Goal: Transaction & Acquisition: Download file/media

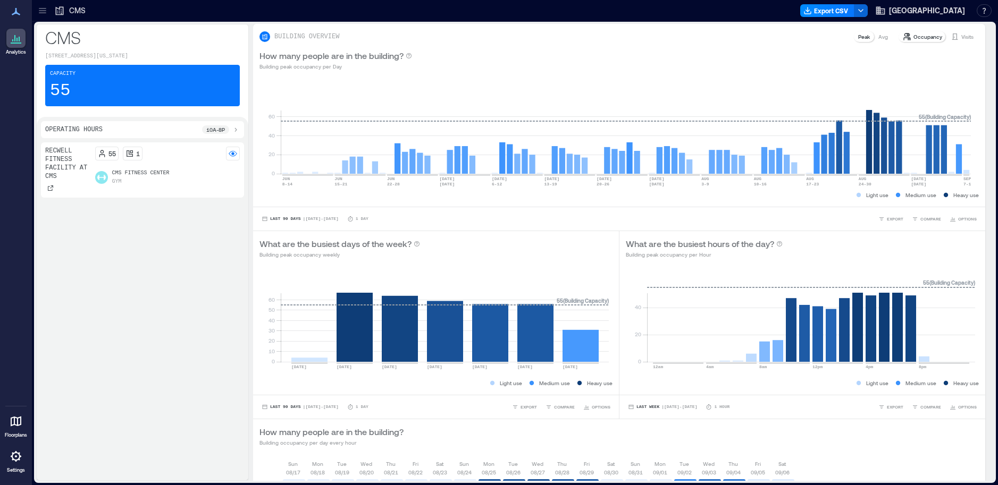
click at [15, 40] on icon at bounding box center [14, 38] width 1 height 6
click at [18, 422] on icon at bounding box center [16, 422] width 11 height 10
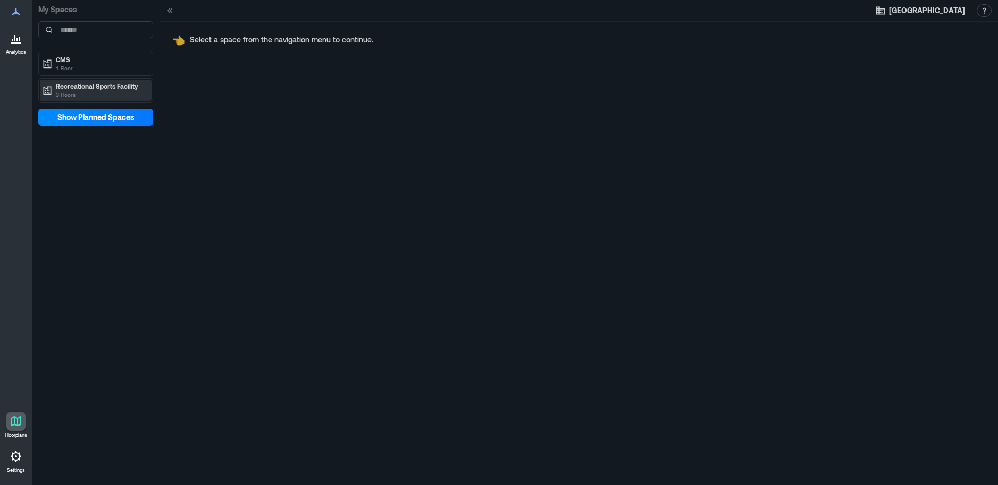
click at [95, 86] on p "Recreational Sports Facility" at bounding box center [100, 86] width 89 height 9
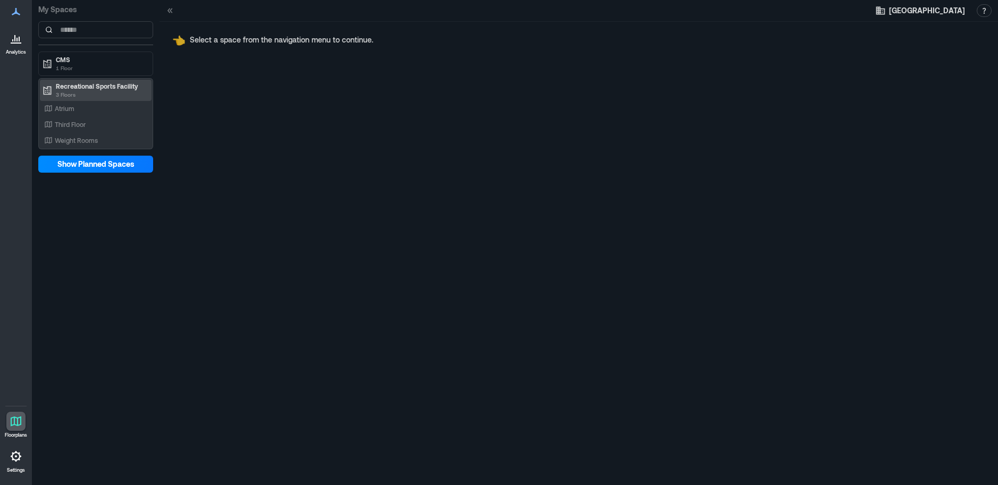
click at [93, 89] on p "Recreational Sports Facility" at bounding box center [100, 86] width 89 height 9
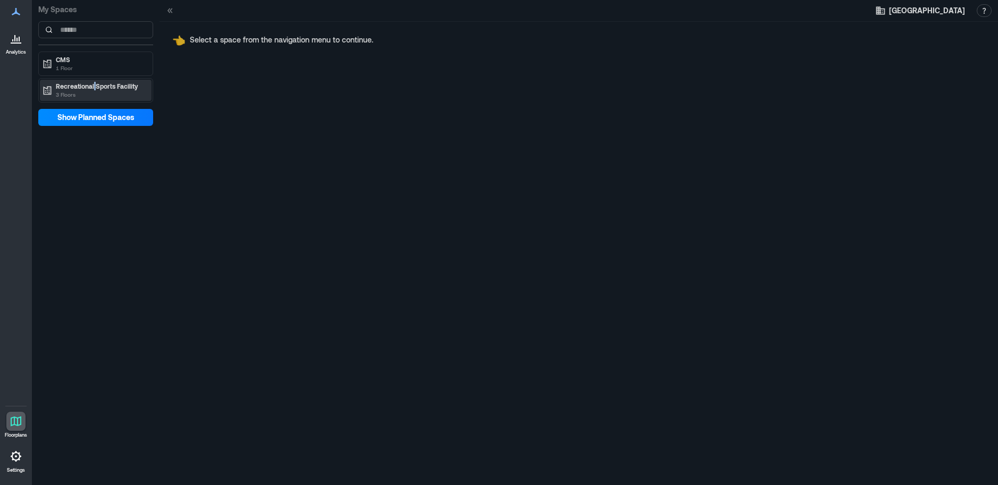
click at [93, 89] on p "Recreational Sports Facility" at bounding box center [100, 86] width 89 height 9
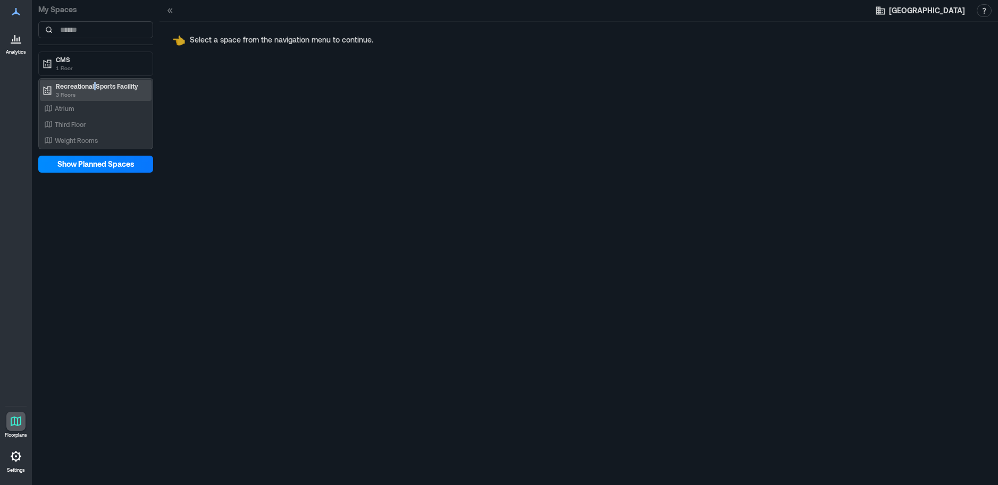
click at [93, 89] on p "Recreational Sports Facility" at bounding box center [100, 86] width 89 height 9
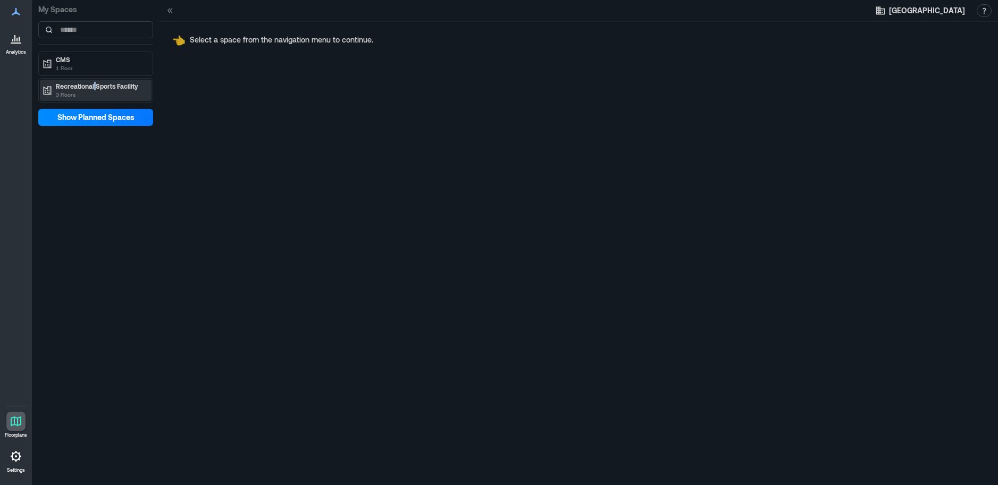
click at [93, 89] on p "Recreational Sports Facility" at bounding box center [100, 86] width 89 height 9
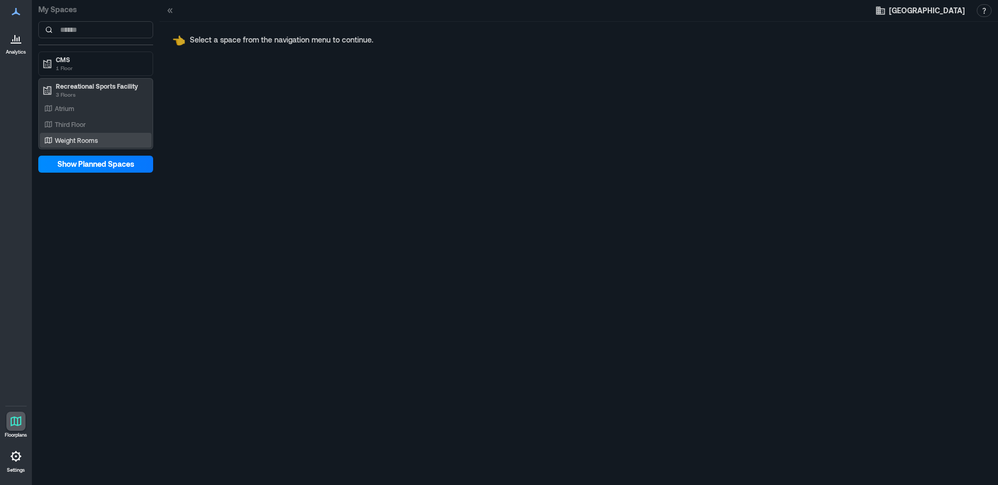
click at [68, 142] on p "Weight Rooms" at bounding box center [76, 140] width 43 height 9
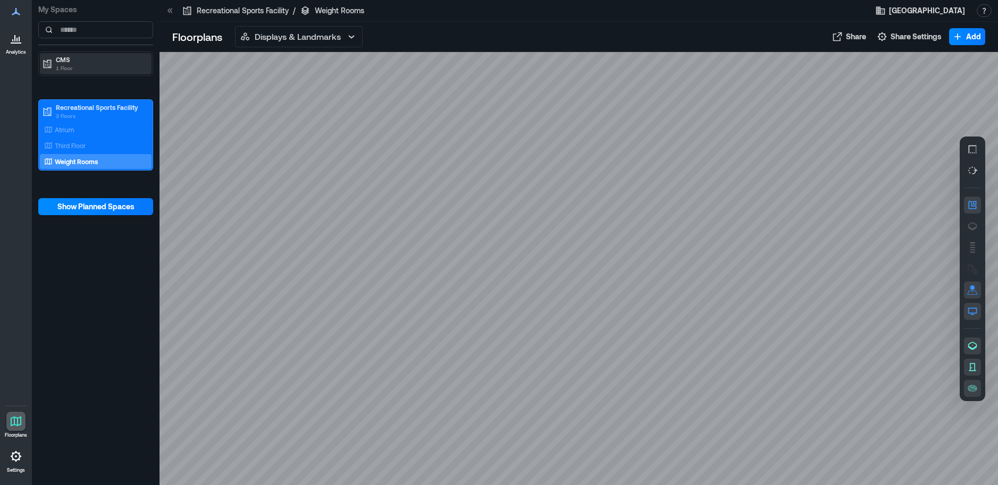
click at [80, 68] on p "1 Floor" at bounding box center [100, 68] width 89 height 9
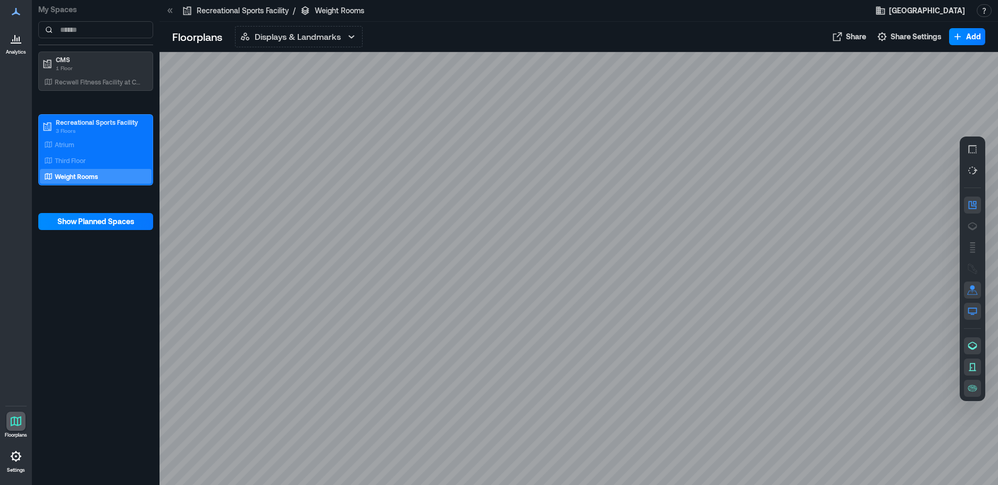
click at [656, 263] on div at bounding box center [578, 268] width 838 height 433
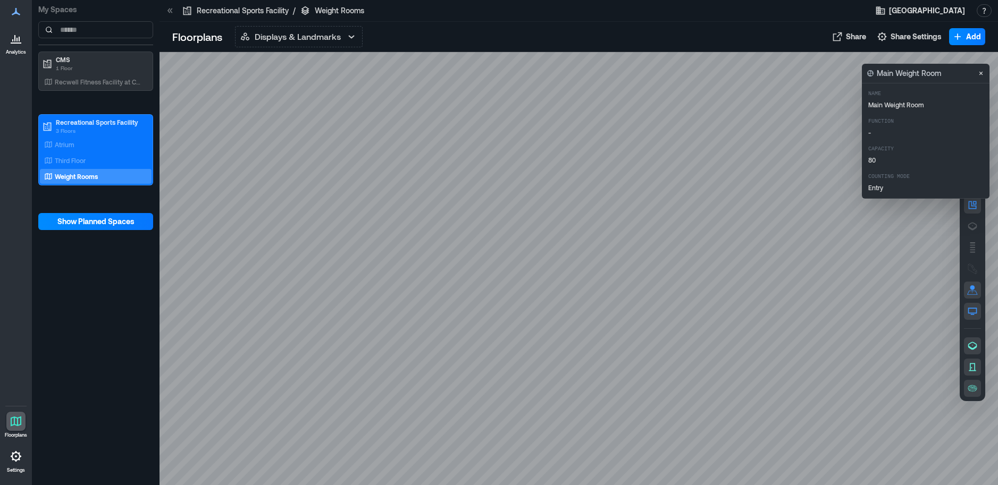
click at [643, 271] on div at bounding box center [578, 268] width 838 height 433
click at [682, 275] on div at bounding box center [578, 268] width 838 height 433
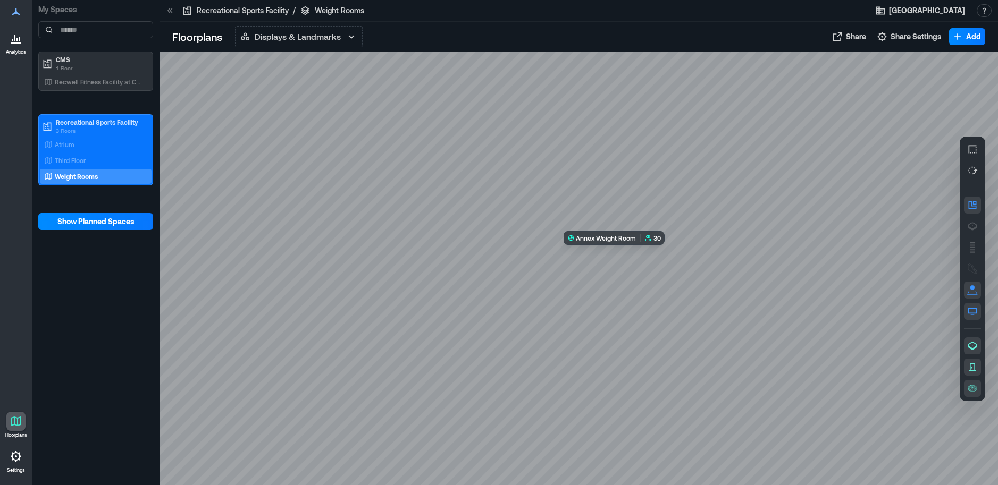
click at [635, 279] on div at bounding box center [578, 268] width 838 height 433
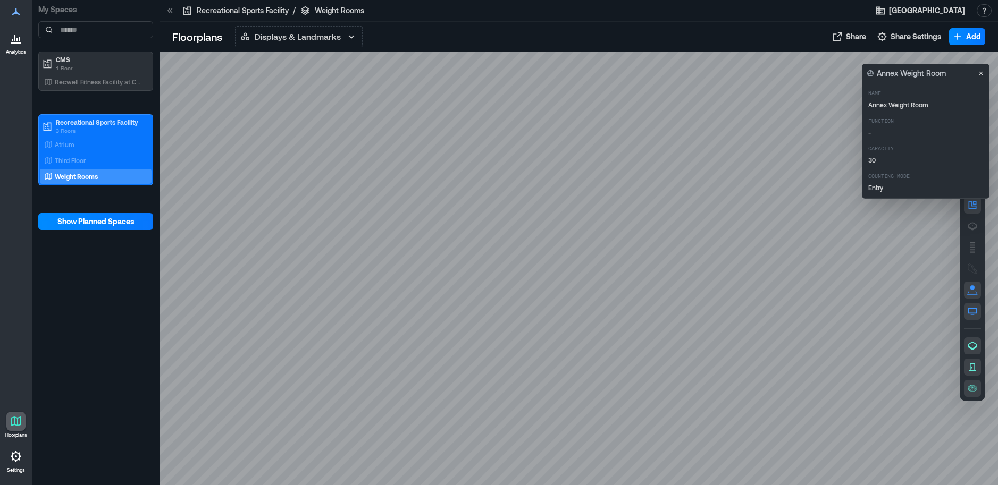
click at [349, 146] on div at bounding box center [578, 268] width 838 height 433
click at [16, 38] on icon at bounding box center [16, 40] width 1 height 4
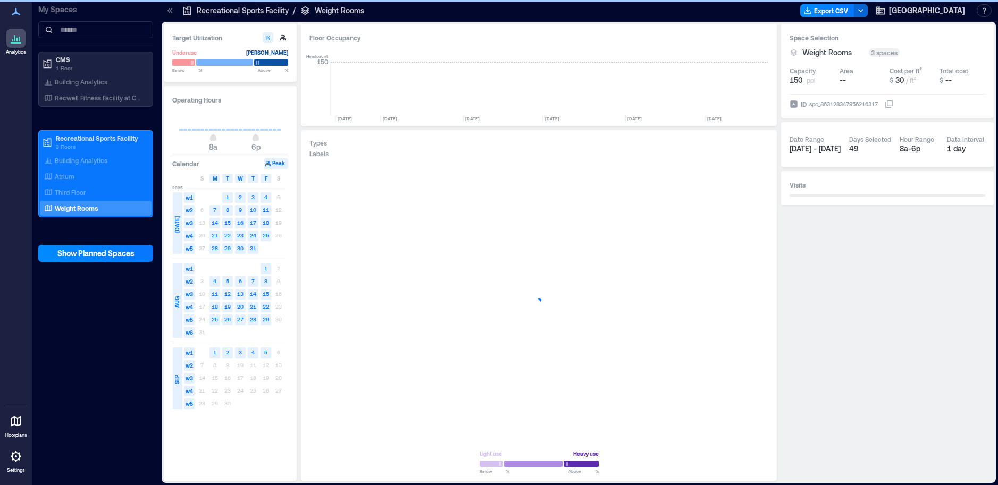
scroll to position [0, 2065]
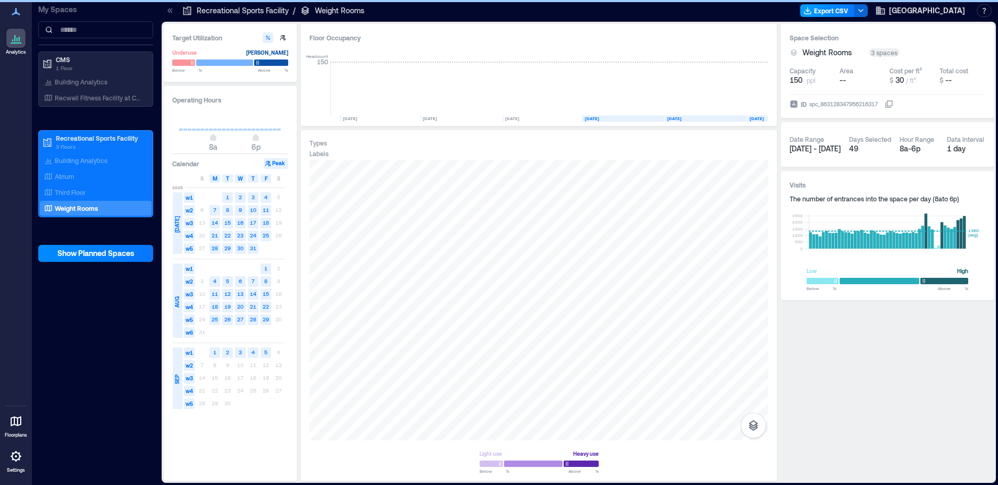
click at [854, 14] on button "Export CSV" at bounding box center [827, 10] width 54 height 13
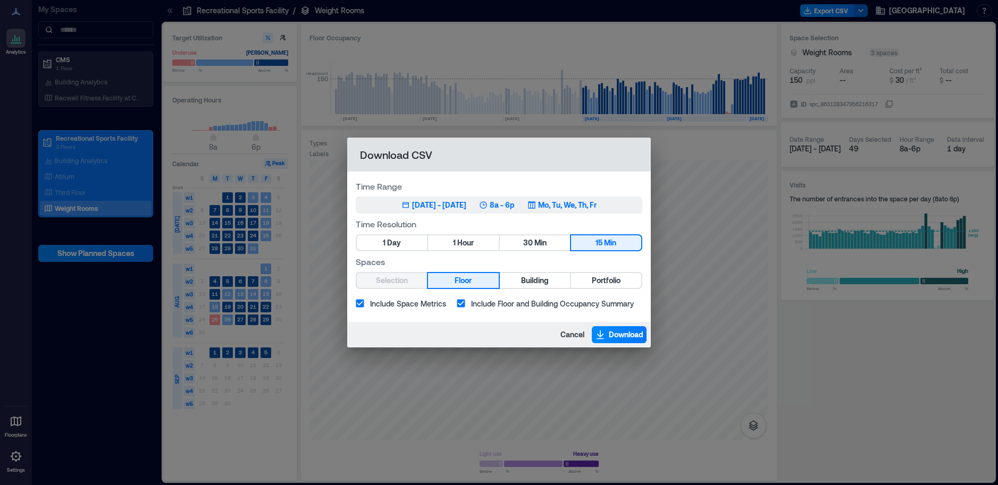
click at [418, 206] on div "[DATE] - [DATE]" at bounding box center [439, 205] width 54 height 11
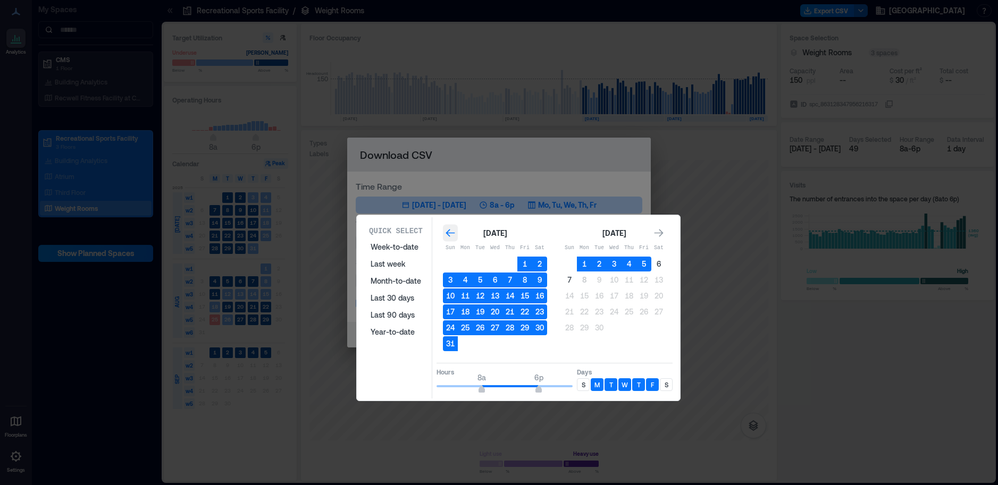
click at [446, 231] on icon "Go to previous month" at bounding box center [450, 233] width 11 height 11
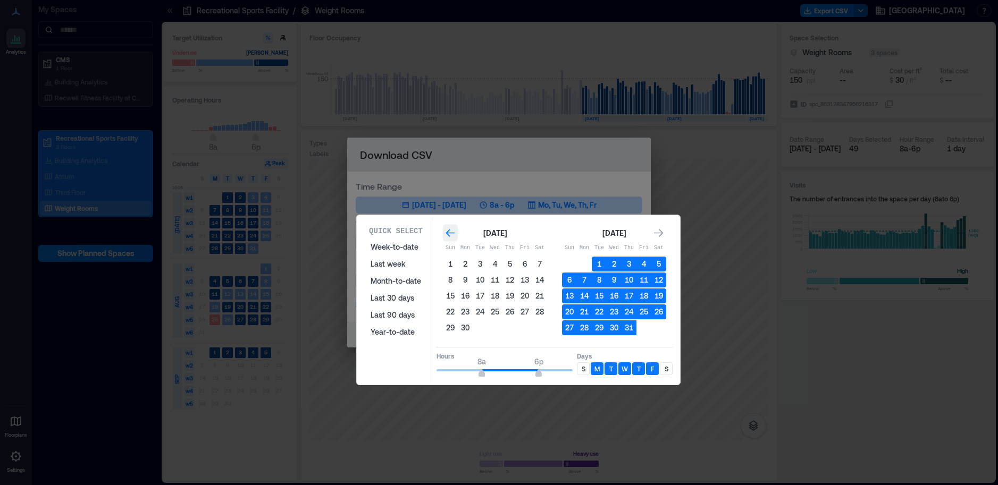
click at [446, 231] on icon "Go to previous month" at bounding box center [450, 233] width 11 height 11
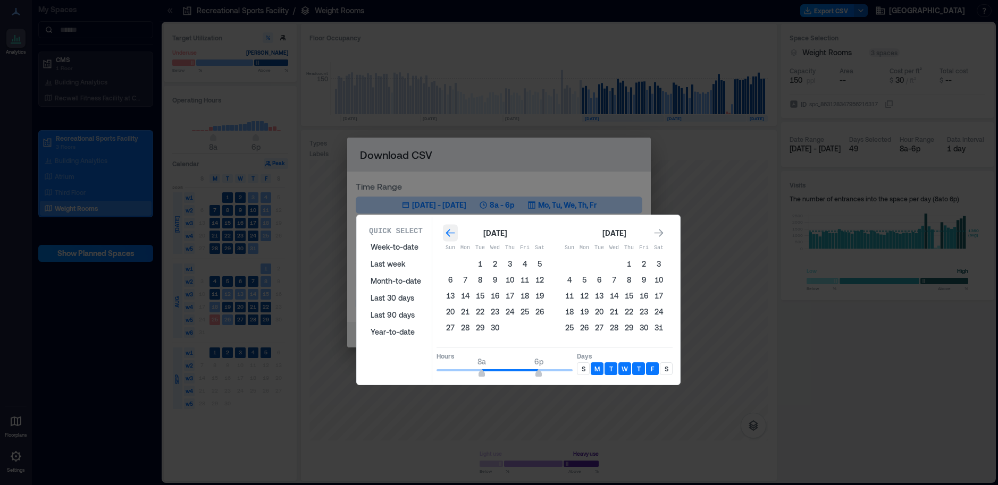
click at [446, 231] on icon "Go to previous month" at bounding box center [450, 233] width 11 height 11
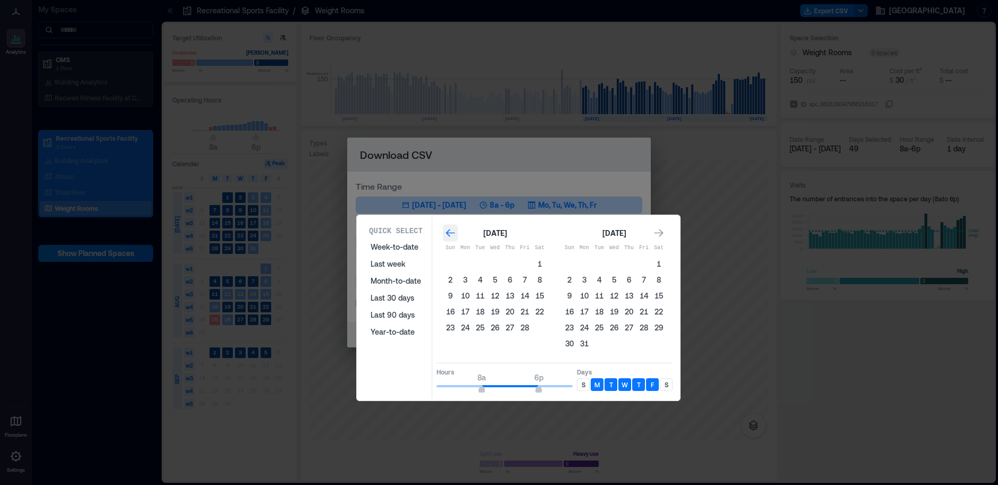
click at [446, 231] on icon "Go to previous month" at bounding box center [450, 233] width 11 height 11
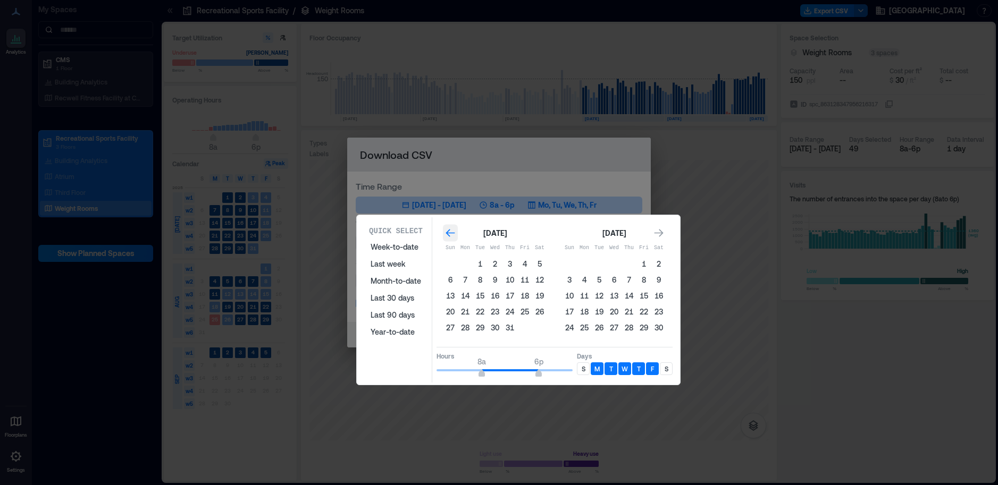
click at [446, 231] on icon "Go to previous month" at bounding box center [450, 233] width 11 height 11
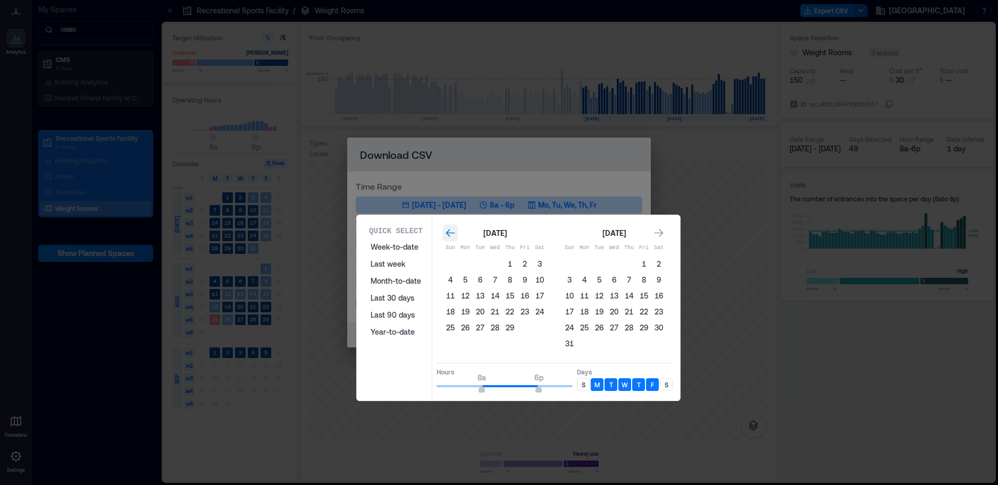
click at [446, 231] on icon "Go to previous month" at bounding box center [450, 233] width 11 height 11
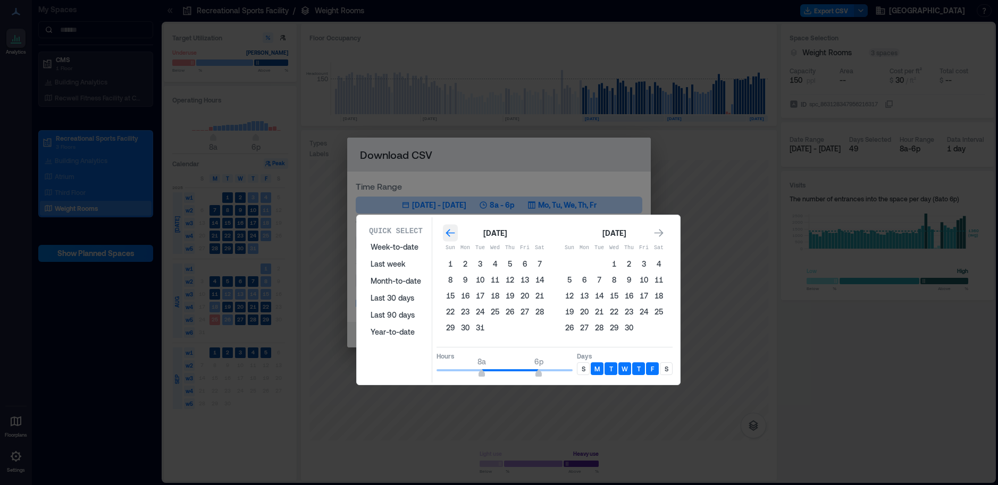
click at [446, 231] on icon "Go to previous month" at bounding box center [450, 233] width 11 height 11
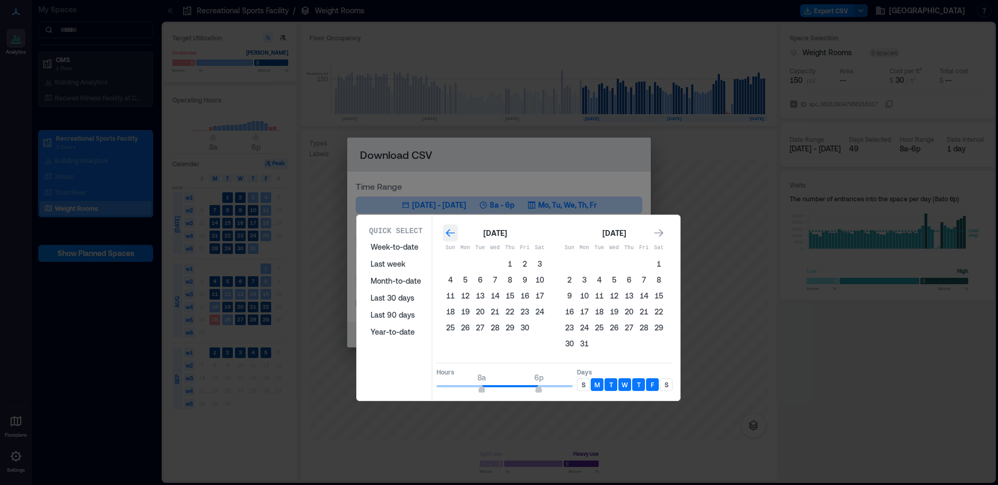
click at [448, 232] on icon "Go to previous month" at bounding box center [450, 233] width 9 height 8
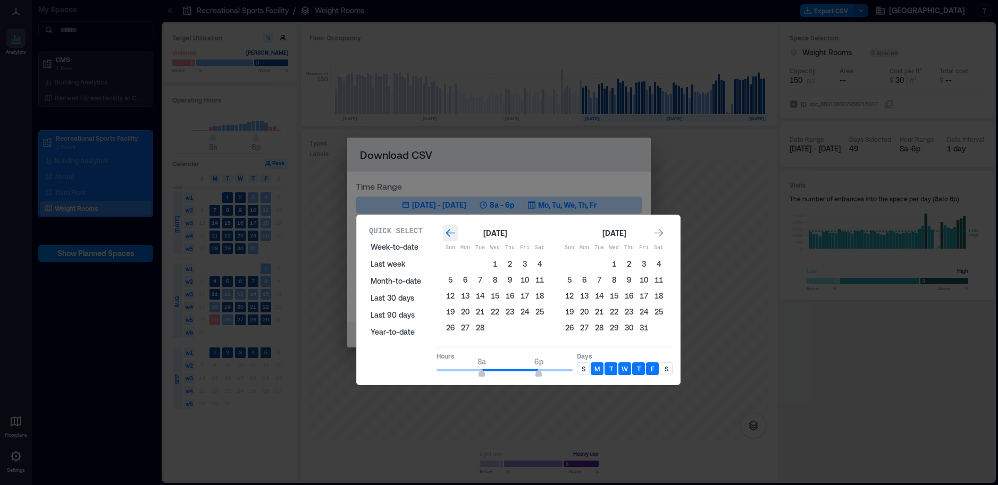
click at [448, 232] on icon "Go to previous month" at bounding box center [450, 233] width 9 height 8
click at [448, 232] on icon "Go to previous month" at bounding box center [450, 233] width 11 height 11
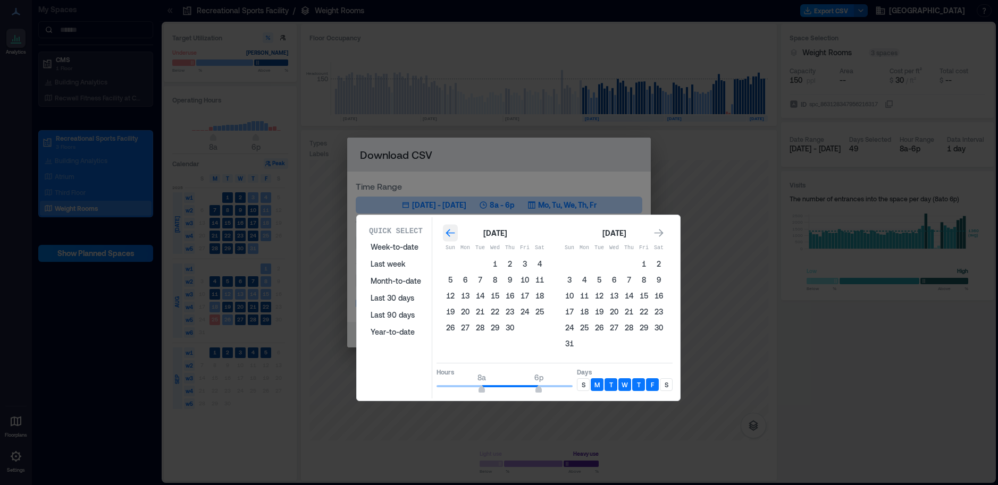
click at [448, 232] on icon "Go to previous month" at bounding box center [450, 233] width 11 height 11
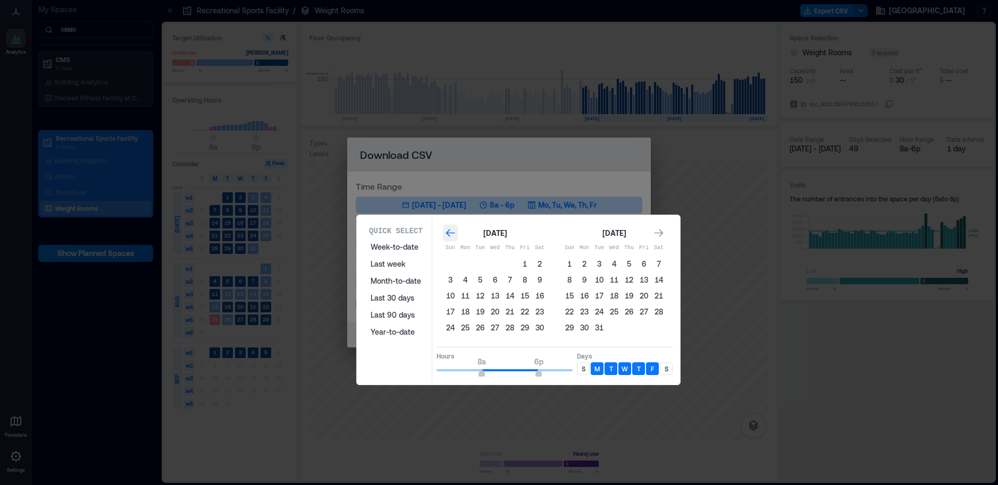
click at [448, 232] on icon "Go to previous month" at bounding box center [450, 233] width 11 height 11
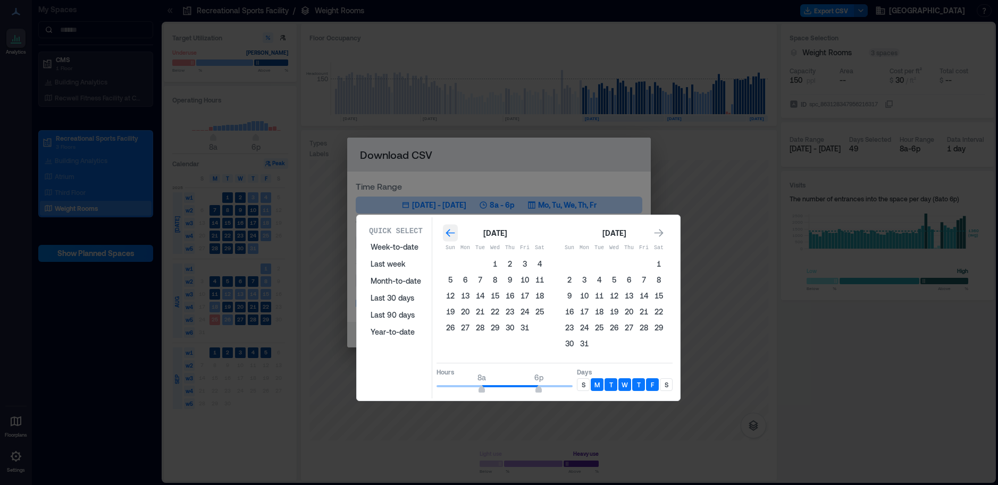
click at [448, 232] on icon "Go to previous month" at bounding box center [450, 233] width 11 height 11
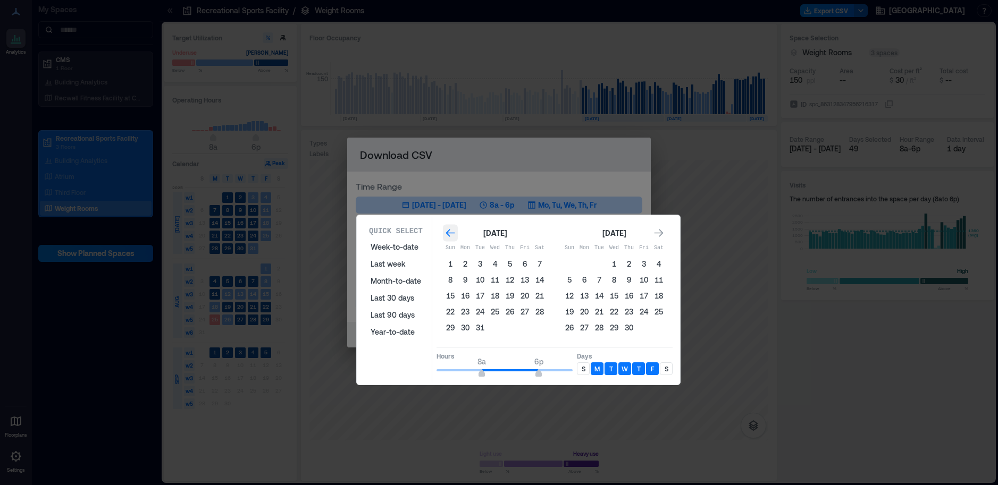
click at [448, 232] on icon "Go to previous month" at bounding box center [450, 233] width 11 height 11
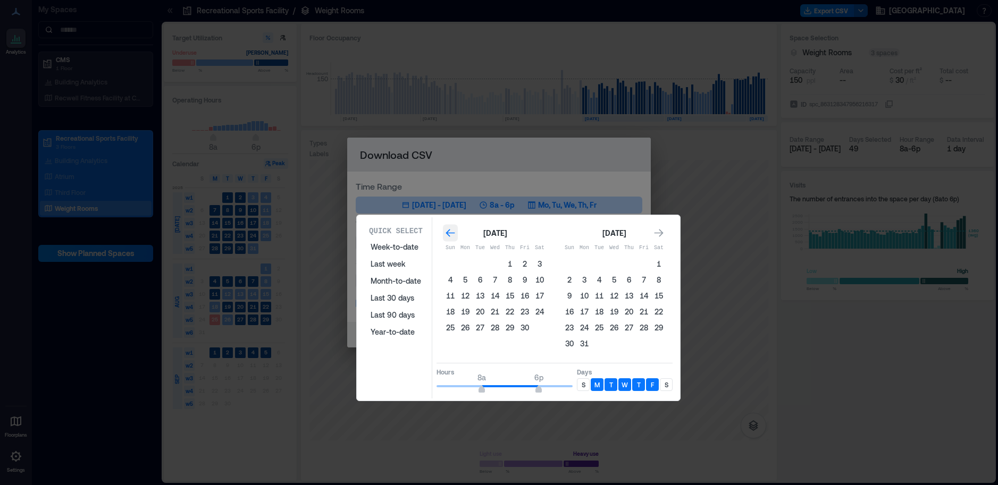
click at [448, 232] on icon "Go to previous month" at bounding box center [450, 233] width 11 height 11
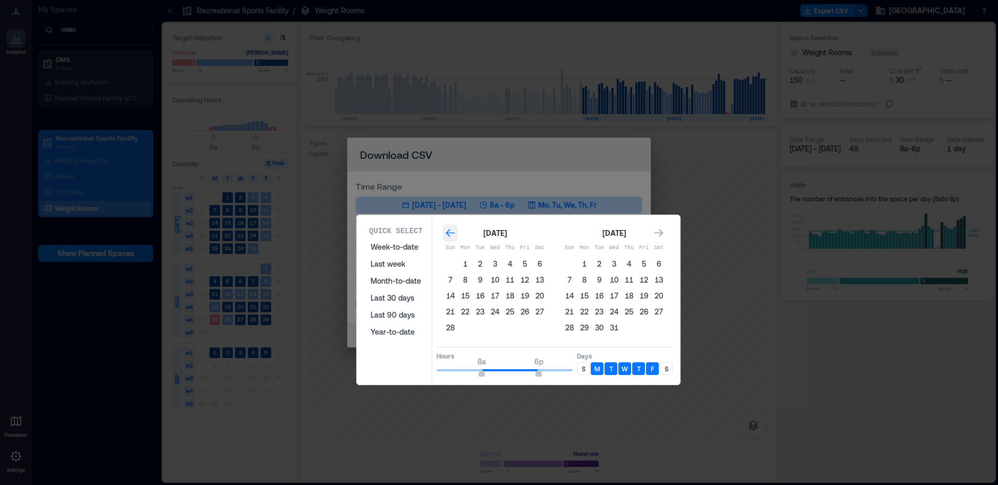
click at [448, 232] on icon "Go to previous month" at bounding box center [450, 233] width 11 height 11
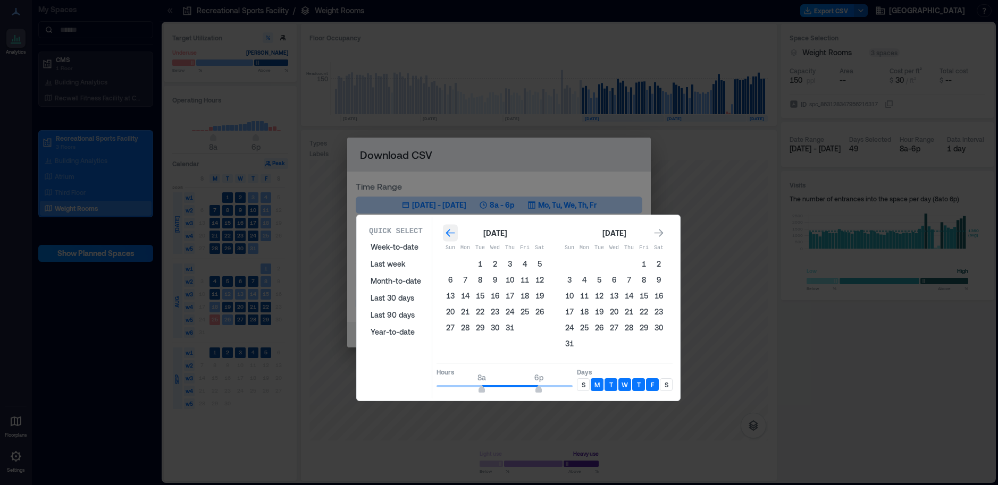
click at [448, 232] on icon "Go to previous month" at bounding box center [450, 233] width 11 height 11
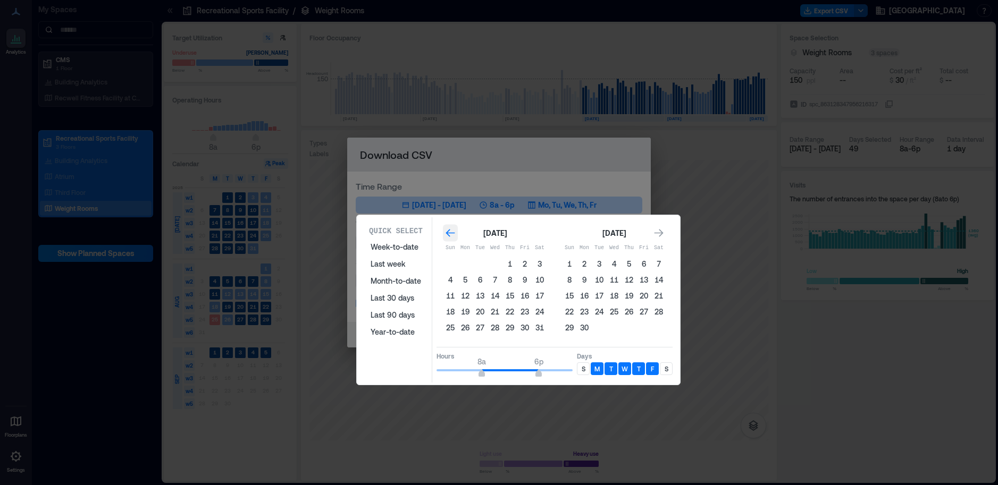
click at [448, 232] on icon "Go to previous month" at bounding box center [450, 233] width 11 height 11
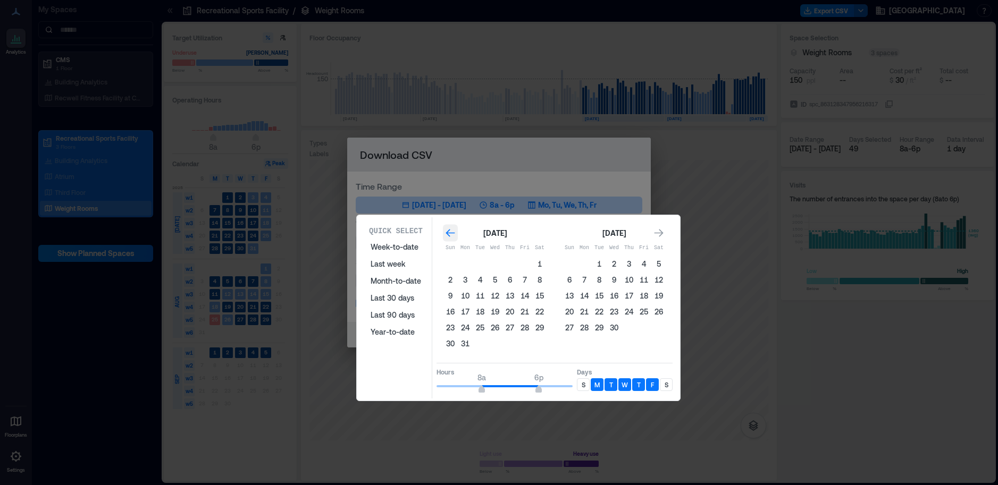
click at [448, 232] on icon "Go to previous month" at bounding box center [450, 233] width 11 height 11
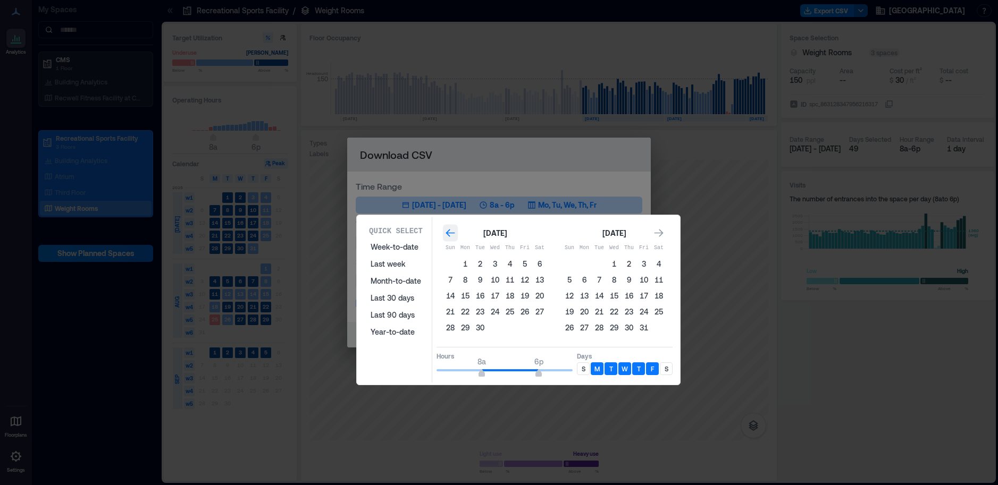
click at [448, 232] on icon "Go to previous month" at bounding box center [450, 233] width 11 height 11
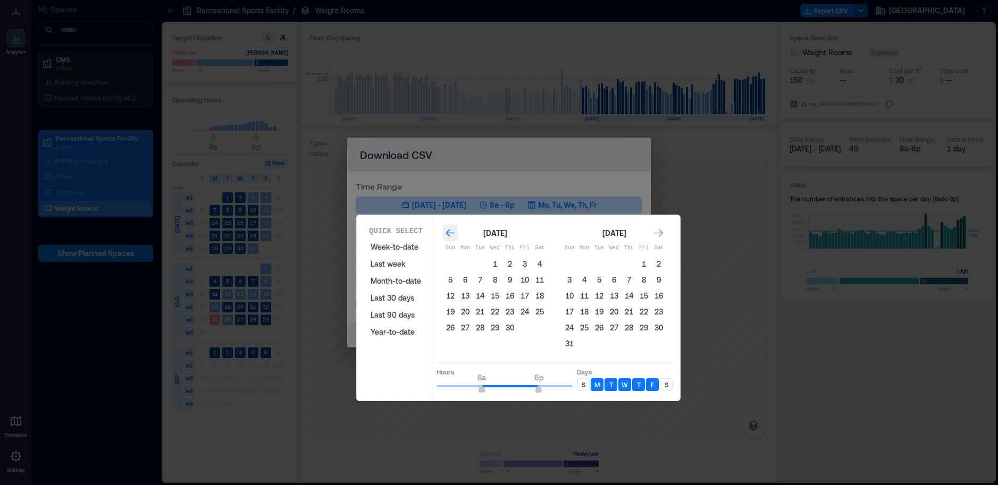
click at [448, 232] on icon "Go to previous month" at bounding box center [450, 233] width 11 height 11
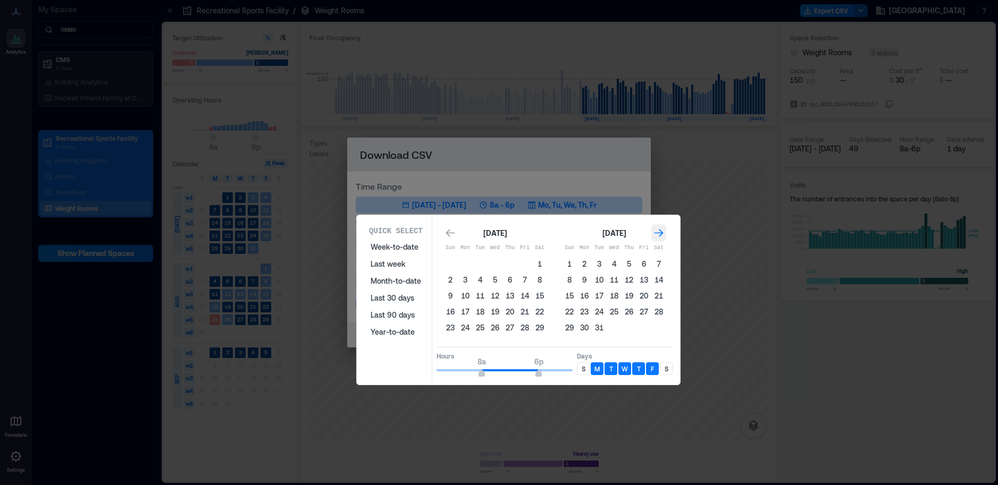
click at [663, 232] on icon "Go to next month" at bounding box center [658, 233] width 11 height 11
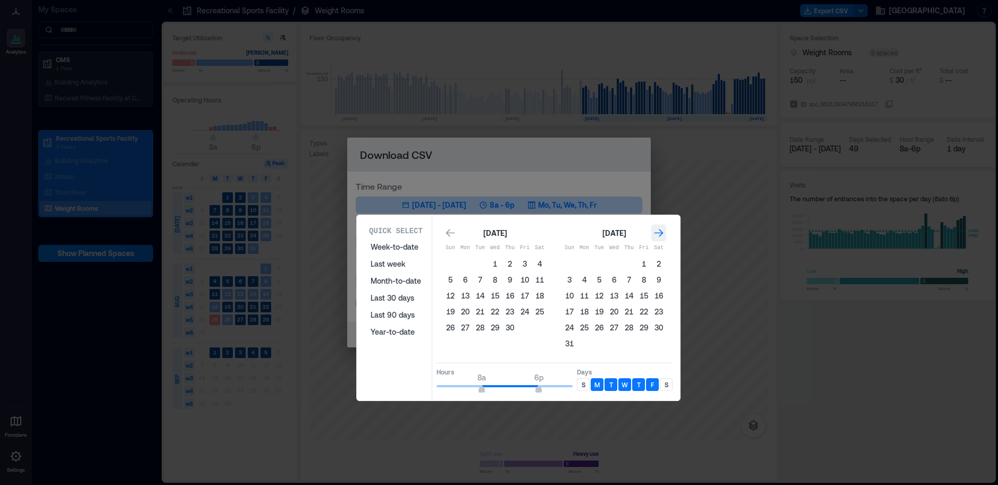
click at [663, 232] on icon "Go to next month" at bounding box center [658, 233] width 11 height 11
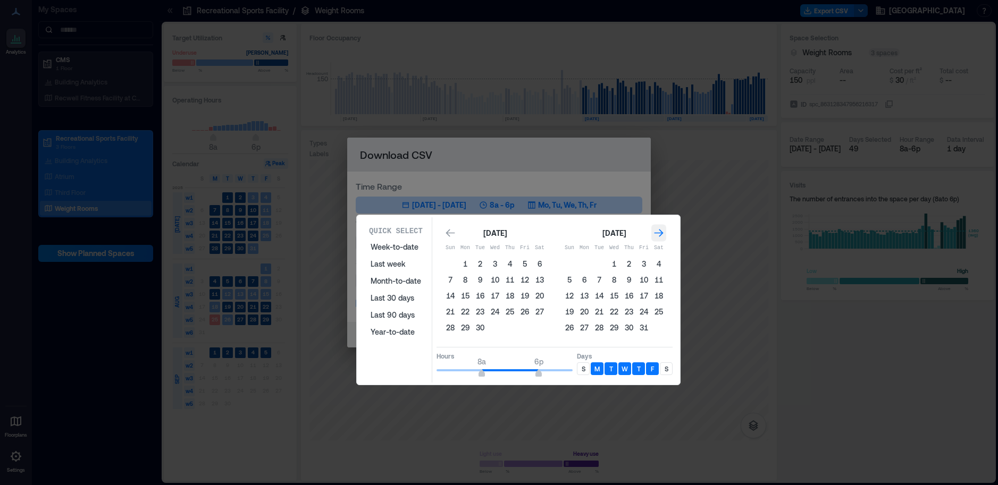
click at [663, 232] on icon "Go to next month" at bounding box center [658, 233] width 11 height 11
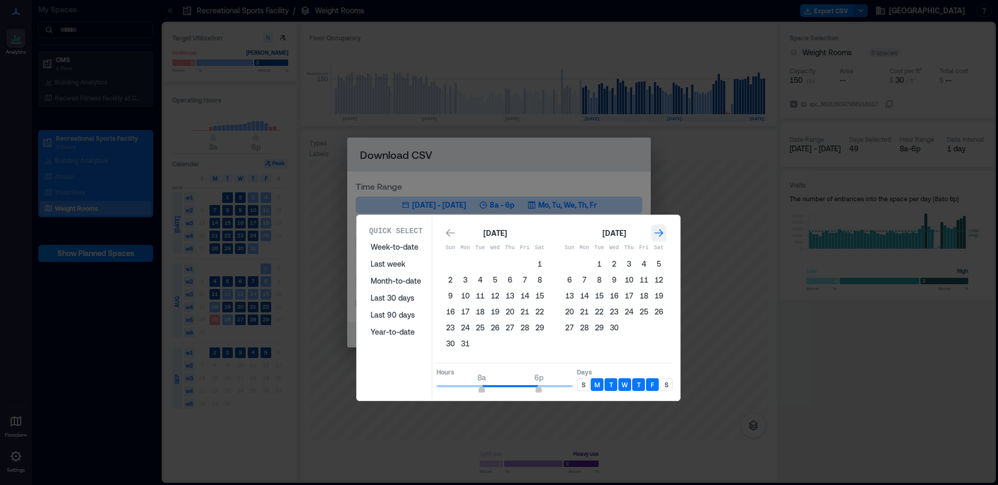
click at [663, 232] on icon "Go to next month" at bounding box center [658, 233] width 11 height 11
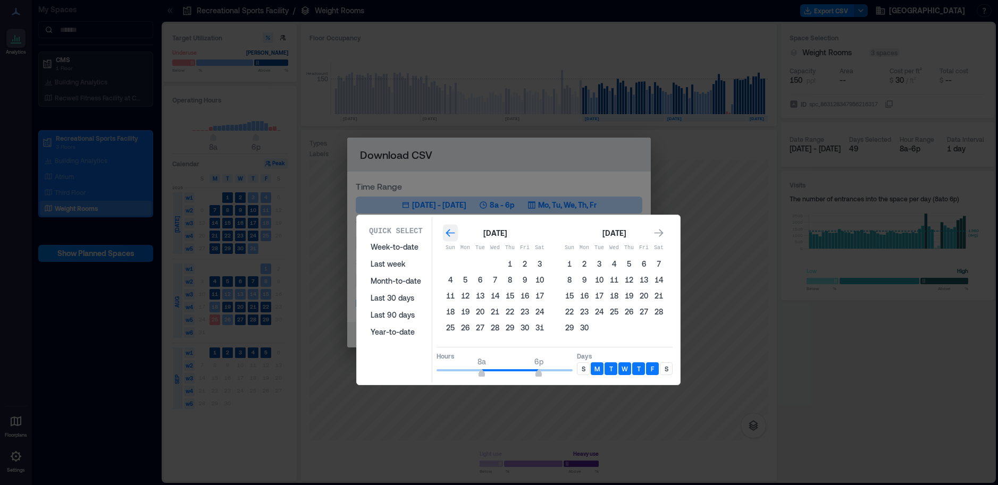
click at [449, 233] on icon "Go to previous month" at bounding box center [450, 233] width 9 height 8
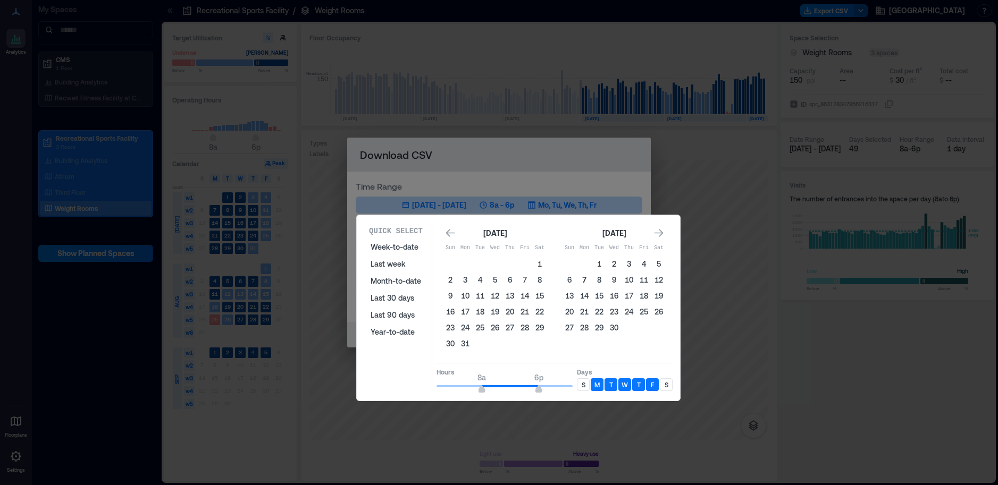
click at [585, 281] on button "7" at bounding box center [584, 280] width 15 height 15
click at [660, 231] on icon "Go to next month" at bounding box center [658, 233] width 9 height 8
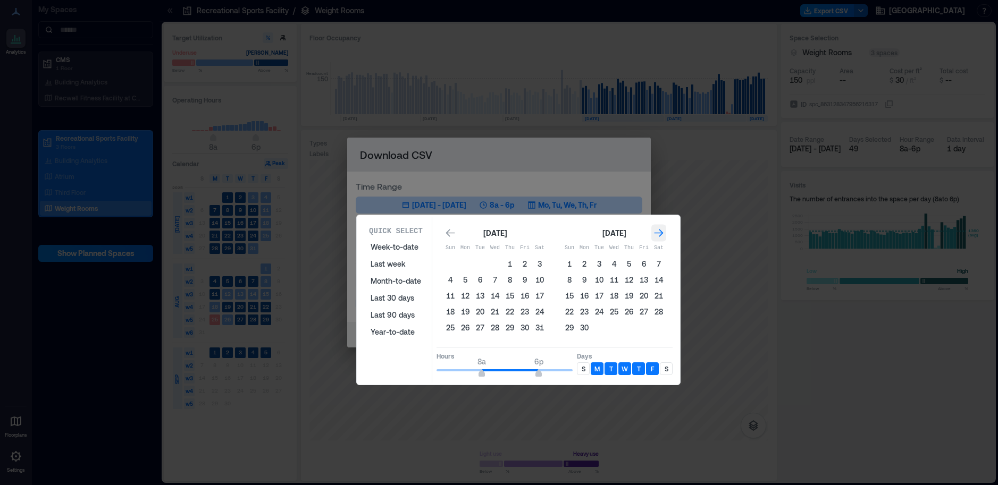
click at [660, 231] on icon "Go to next month" at bounding box center [658, 233] width 9 height 8
click at [661, 231] on icon "Go to next month" at bounding box center [658, 233] width 9 height 8
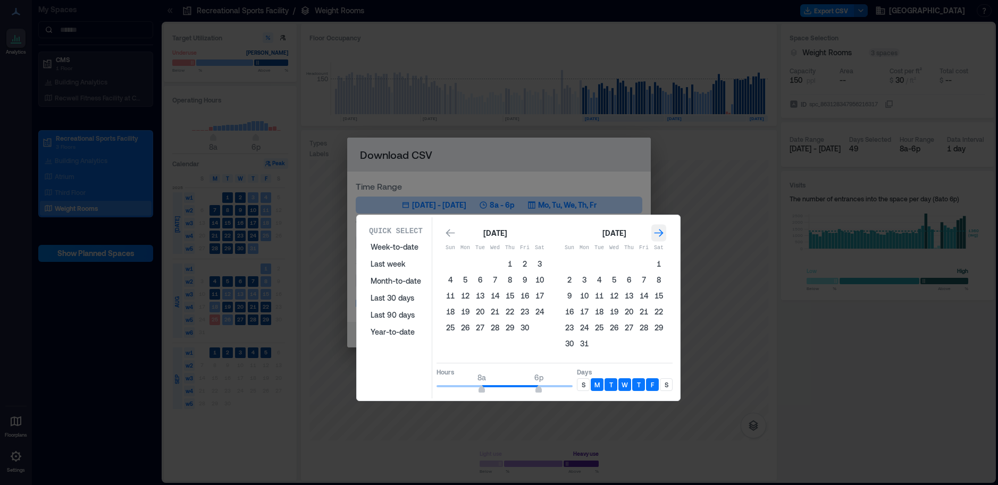
click at [661, 231] on icon "Go to next month" at bounding box center [658, 233] width 9 height 8
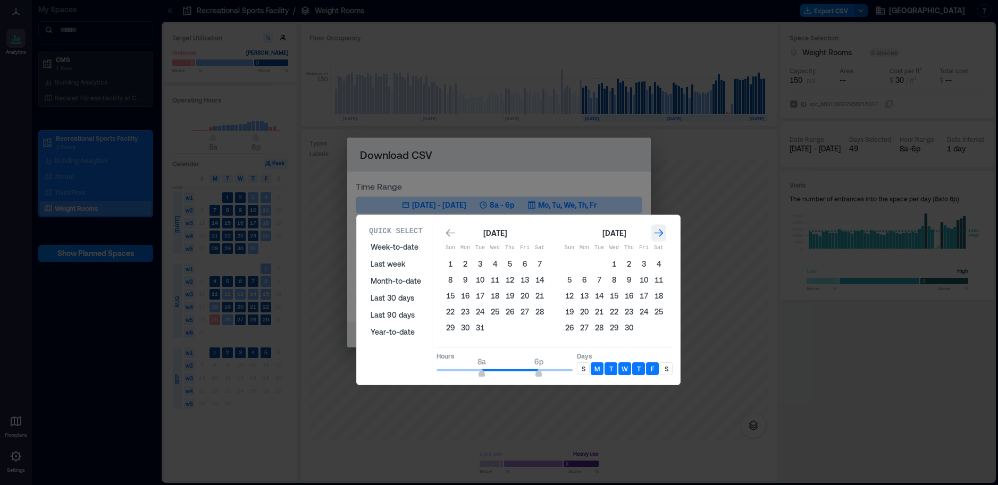
click at [661, 231] on icon "Go to next month" at bounding box center [658, 233] width 9 height 8
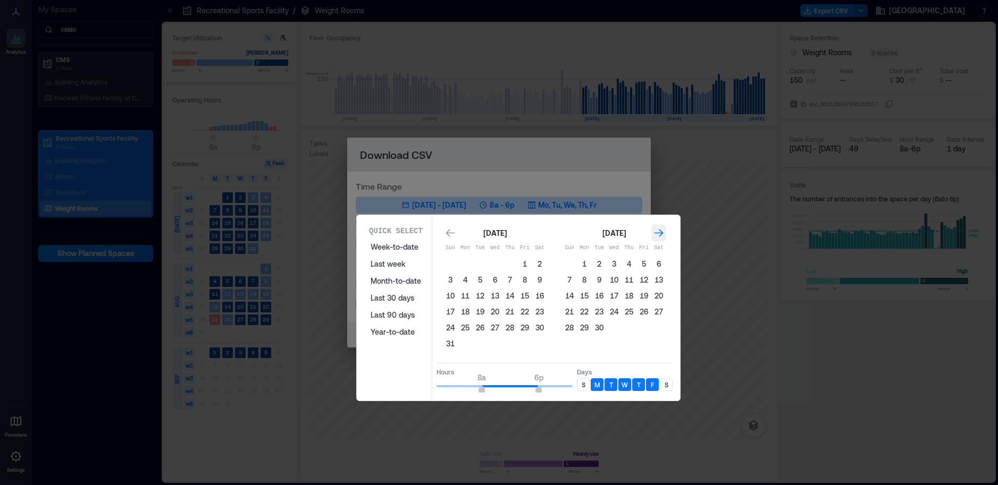
click at [661, 231] on icon "Go to next month" at bounding box center [658, 233] width 9 height 8
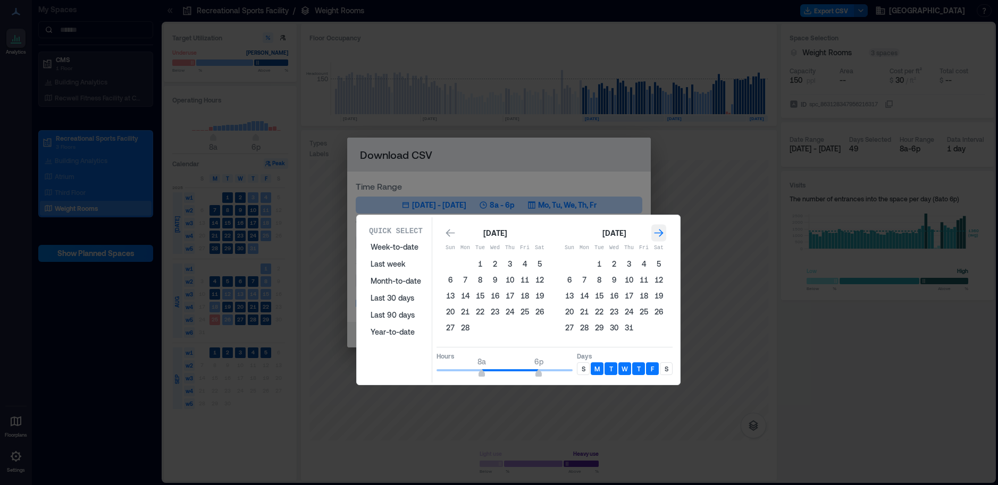
click at [661, 231] on icon "Go to next month" at bounding box center [658, 233] width 9 height 8
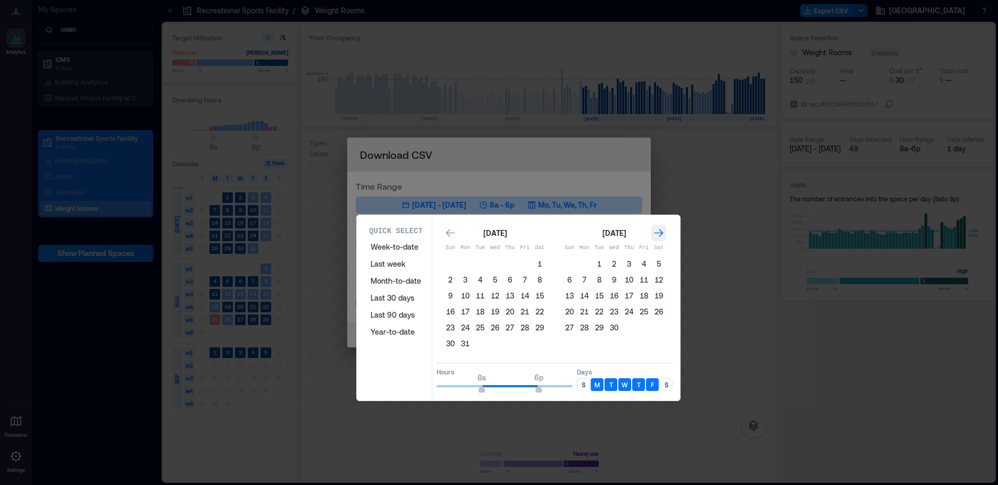
click at [661, 231] on icon "Go to next month" at bounding box center [658, 233] width 9 height 8
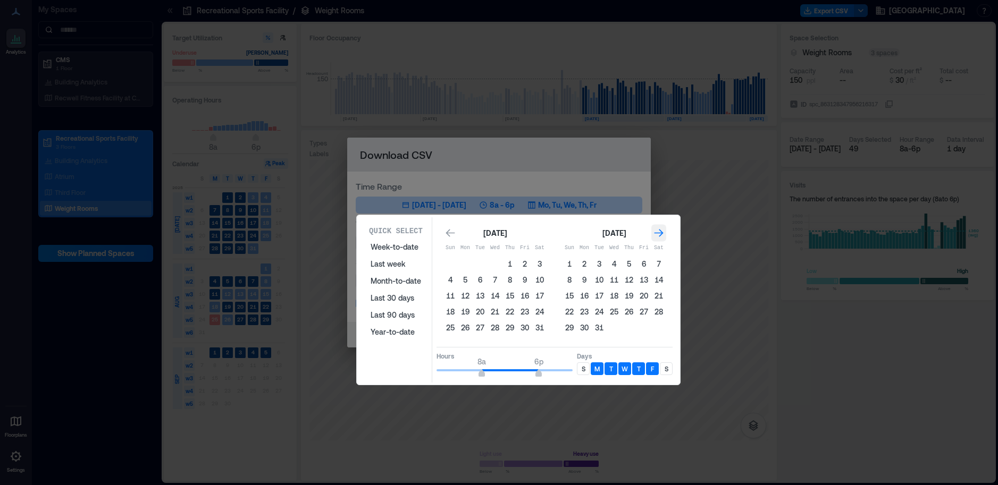
click at [661, 231] on icon "Go to next month" at bounding box center [658, 233] width 9 height 8
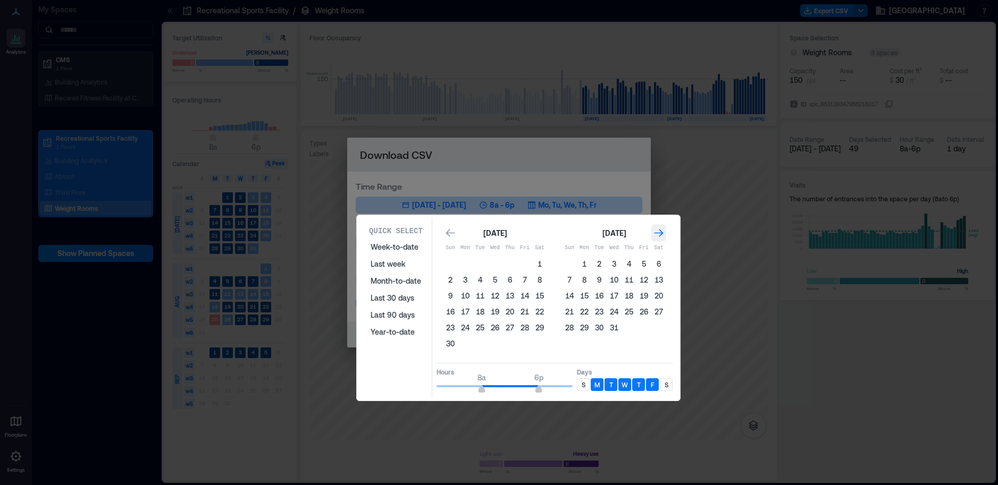
click at [661, 231] on icon "Go to next month" at bounding box center [658, 233] width 9 height 8
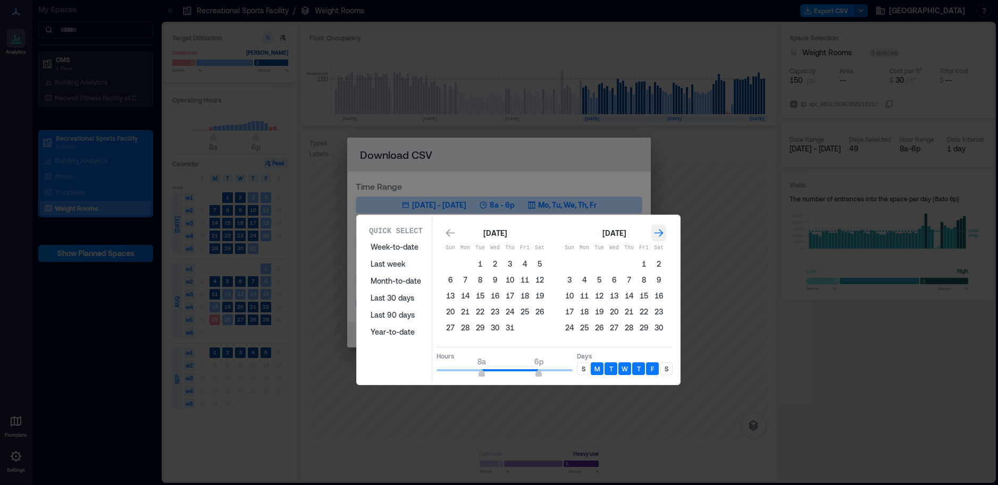
click at [661, 231] on icon "Go to next month" at bounding box center [658, 233] width 9 height 8
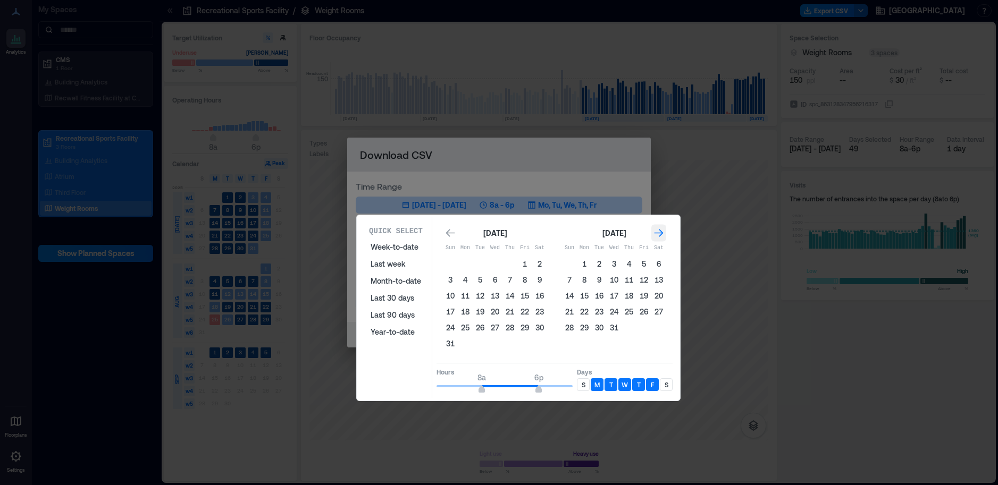
click at [661, 231] on icon "Go to next month" at bounding box center [658, 233] width 9 height 8
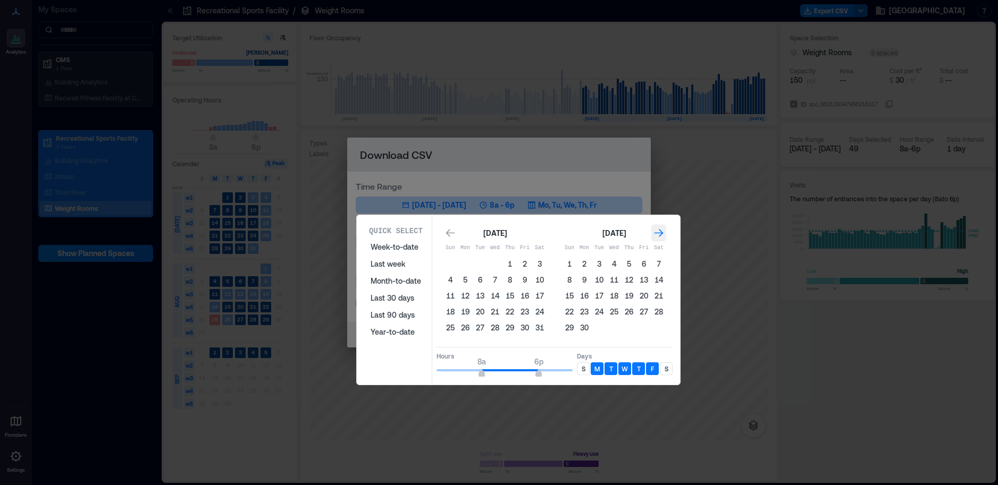
click at [661, 231] on icon "Go to next month" at bounding box center [658, 233] width 9 height 8
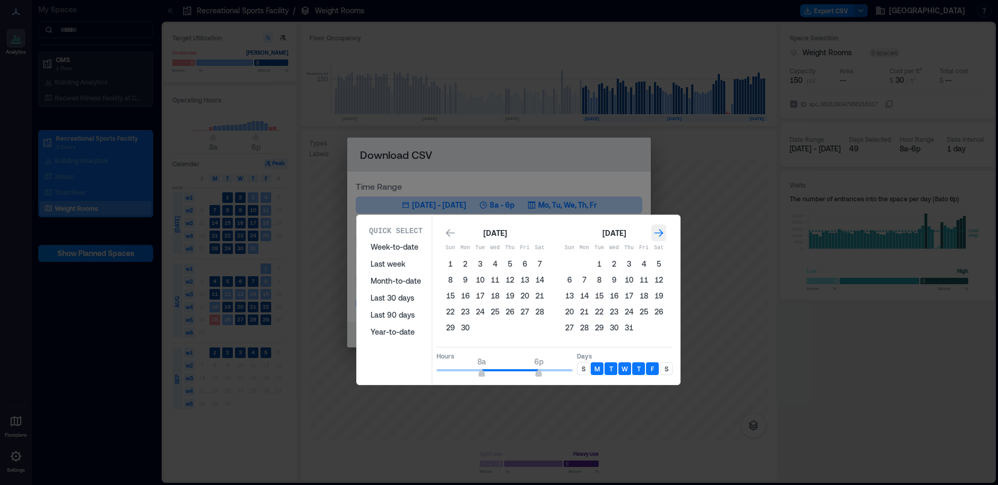
click at [661, 231] on icon "Go to next month" at bounding box center [658, 233] width 9 height 8
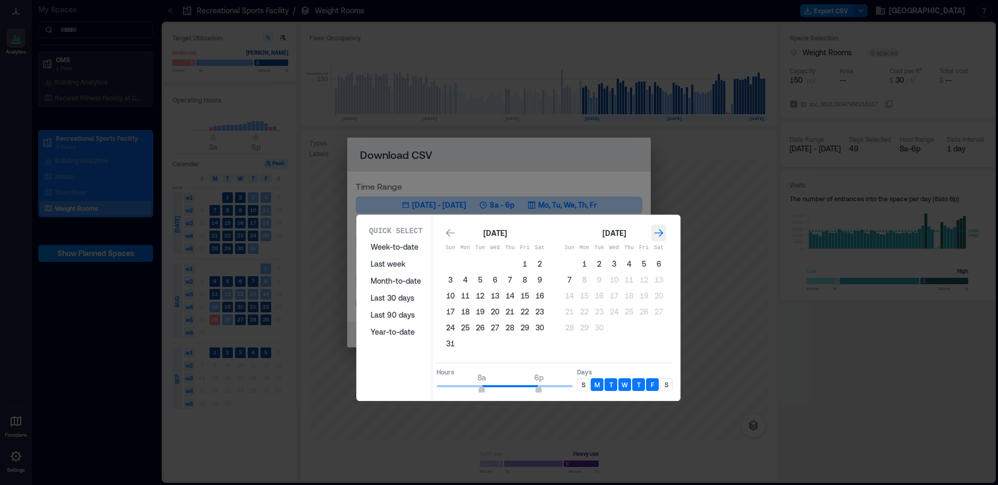
click at [661, 231] on icon "Go to next month" at bounding box center [658, 233] width 9 height 8
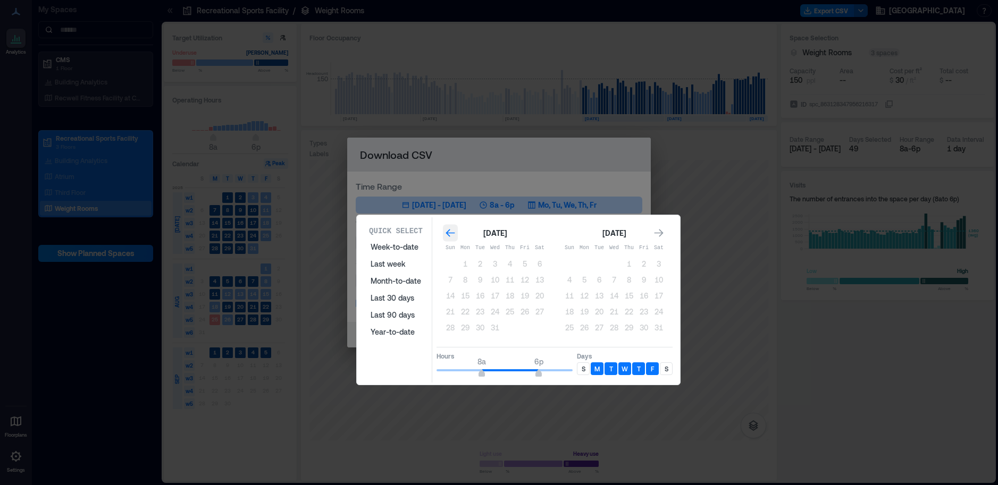
click at [449, 229] on icon "Go to previous month" at bounding box center [450, 233] width 11 height 11
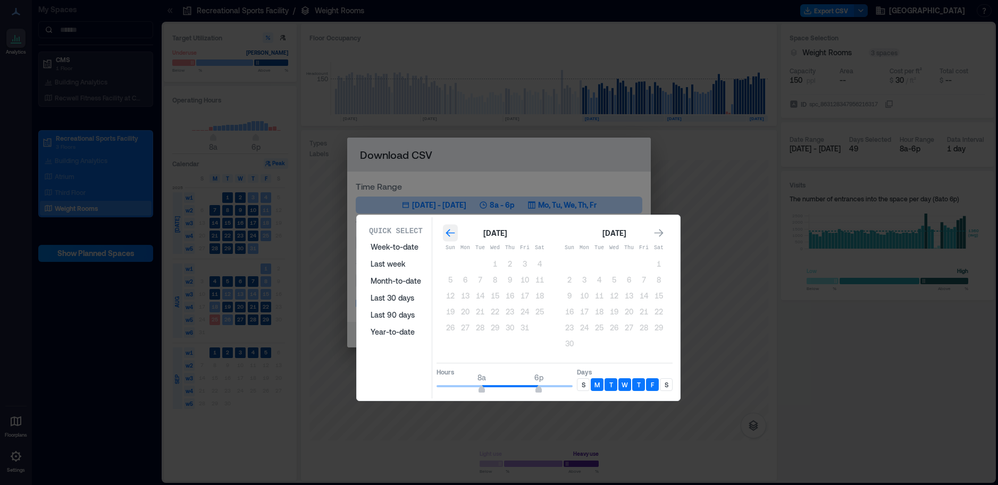
click at [449, 229] on icon "Go to previous month" at bounding box center [450, 233] width 11 height 11
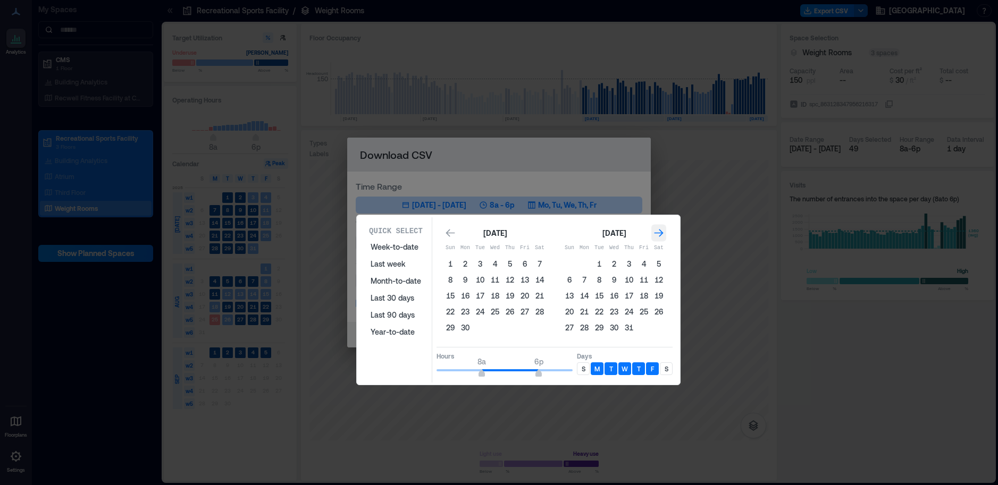
click at [660, 232] on icon "Go to next month" at bounding box center [658, 233] width 11 height 11
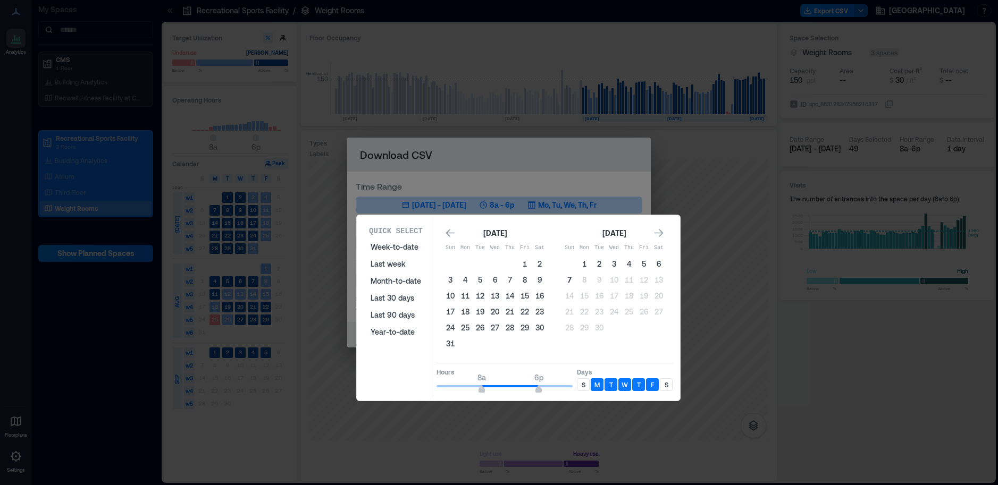
click at [567, 279] on button "7" at bounding box center [569, 280] width 15 height 15
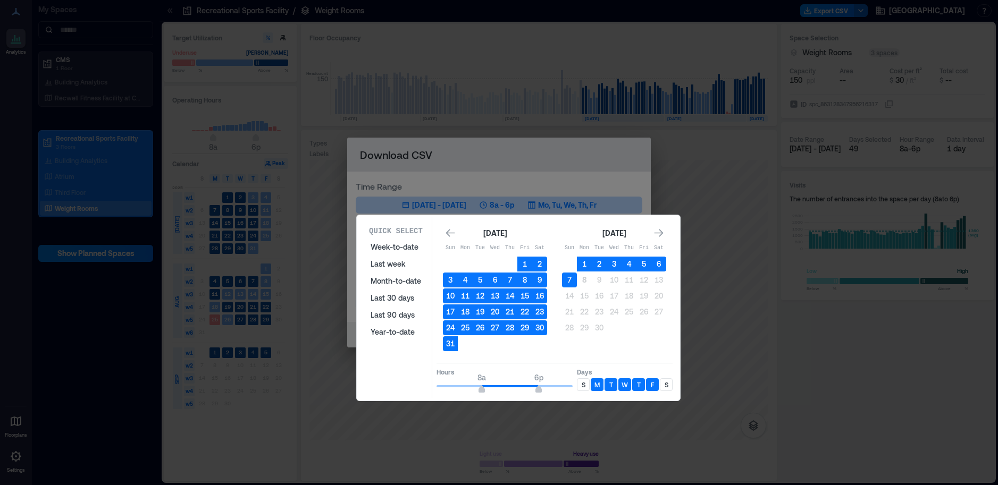
click at [586, 384] on div "S" at bounding box center [583, 385] width 13 height 13
click at [665, 384] on p "S" at bounding box center [667, 385] width 4 height 9
type input "*"
drag, startPoint x: 484, startPoint y: 390, endPoint x: 470, endPoint y: 390, distance: 13.3
click at [470, 390] on span "6a" at bounding box center [470, 391] width 6 height 4
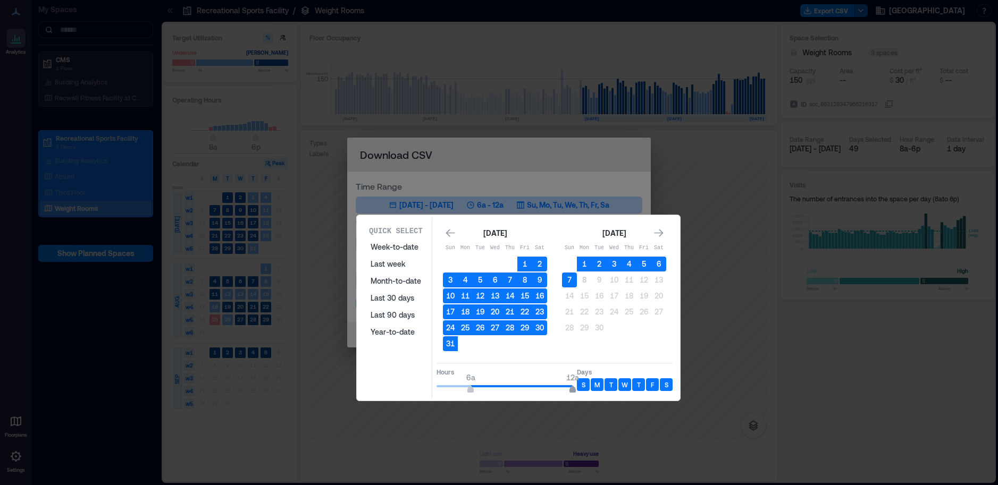
type input "**"
drag, startPoint x: 540, startPoint y: 390, endPoint x: 566, endPoint y: 390, distance: 26.1
click at [566, 390] on span "11p" at bounding box center [567, 391] width 6 height 4
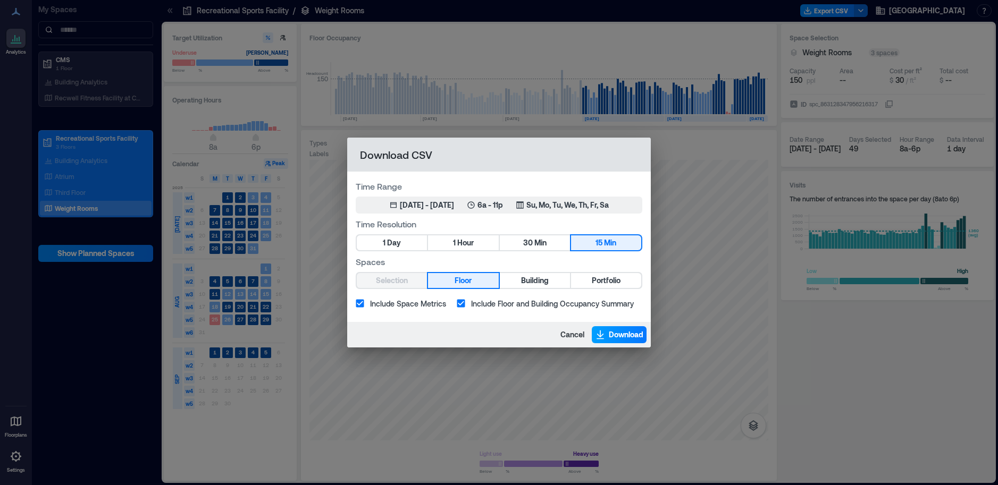
click at [618, 335] on span "Download" at bounding box center [626, 335] width 35 height 11
